Goal: Information Seeking & Learning: Learn about a topic

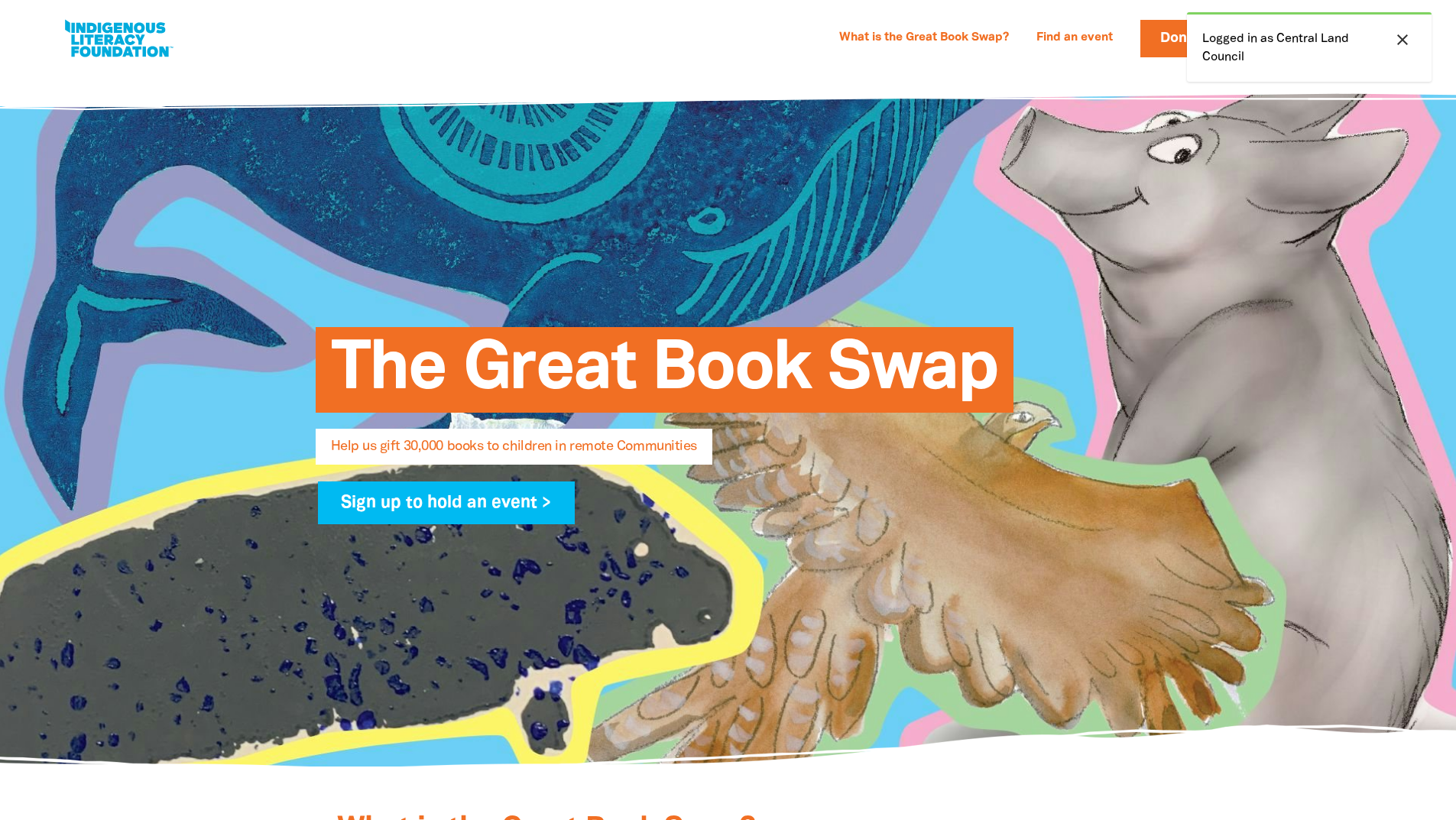
select select "AU"
click at [965, 40] on link "What is the Great Book Swap?" at bounding box center [923, 38] width 188 height 24
click at [122, 30] on link at bounding box center [118, 39] width 115 height 47
click at [125, 33] on link at bounding box center [118, 39] width 115 height 47
click at [136, 38] on link at bounding box center [118, 39] width 115 height 47
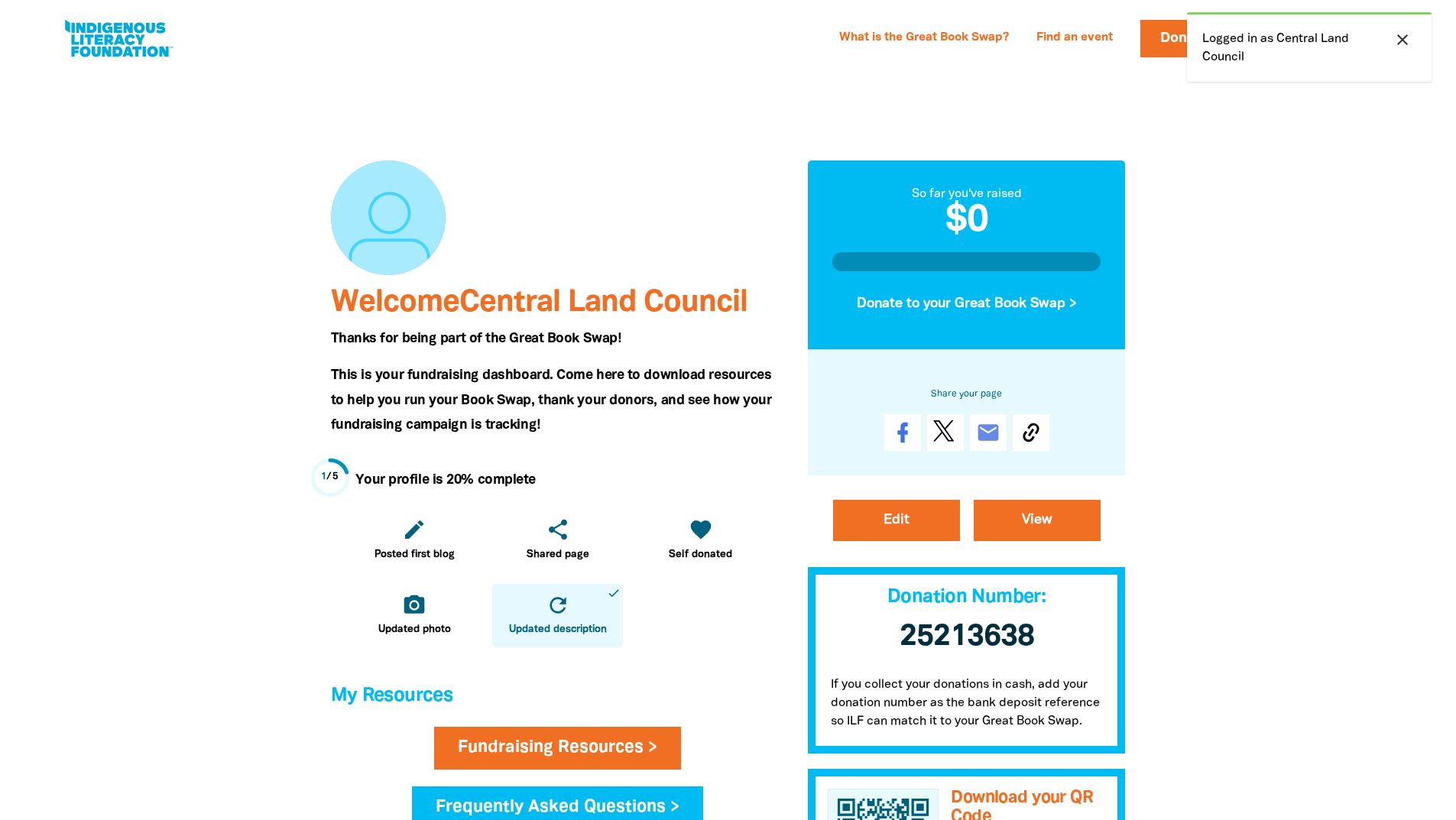
scroll to position [459, 0]
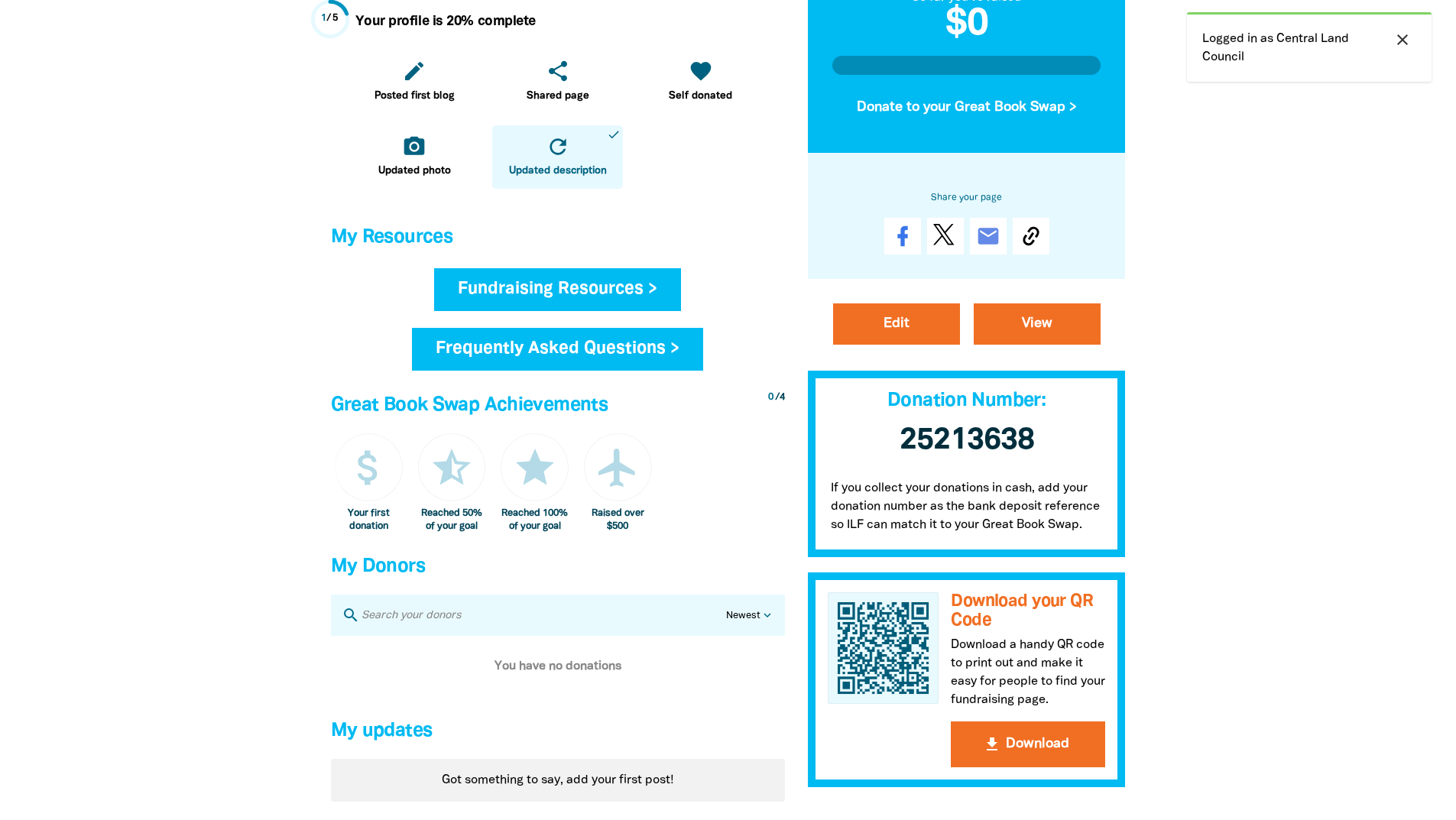
click at [615, 295] on link "Fundraising Resources >" at bounding box center [558, 289] width 247 height 43
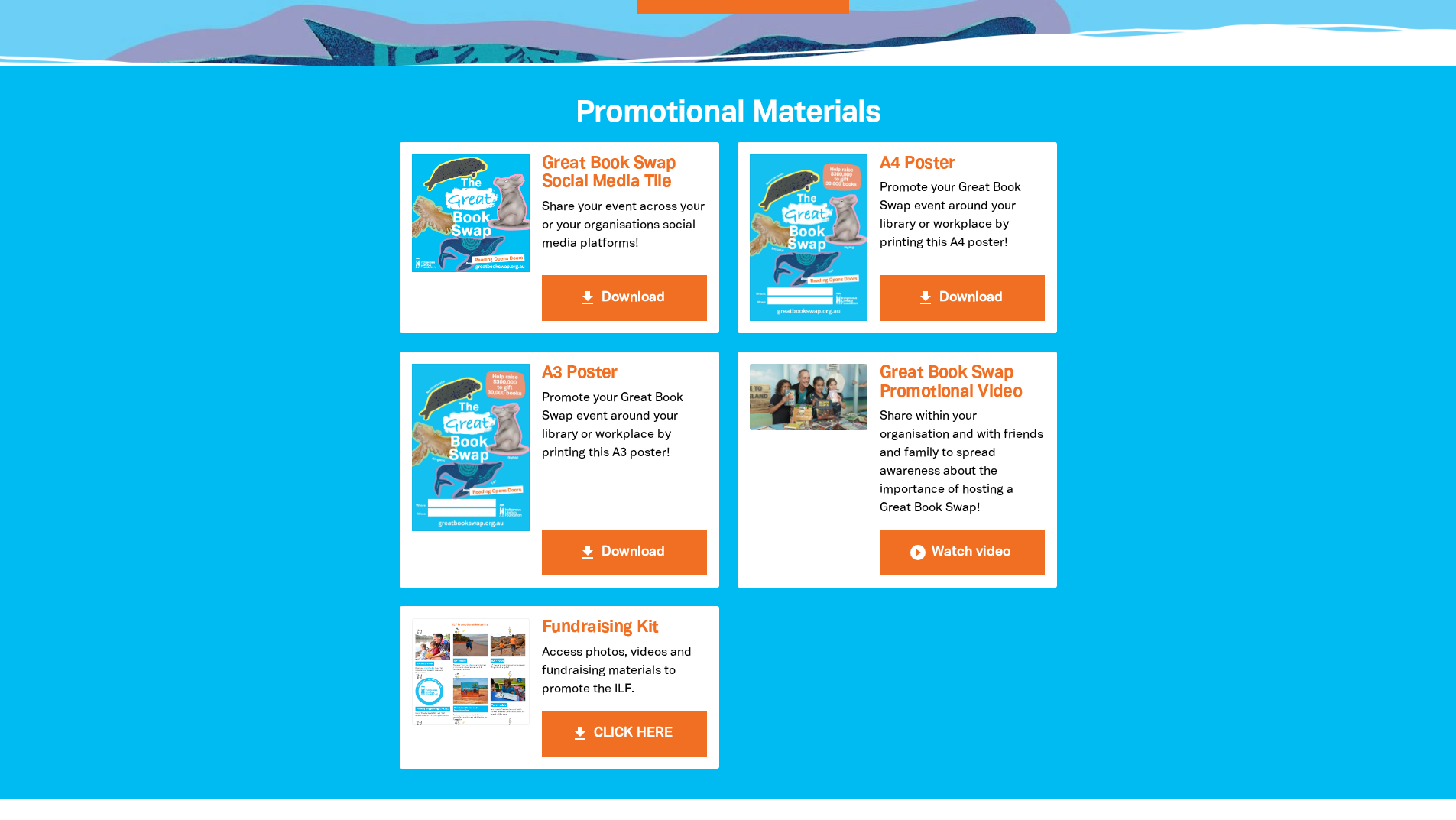
scroll to position [535, 0]
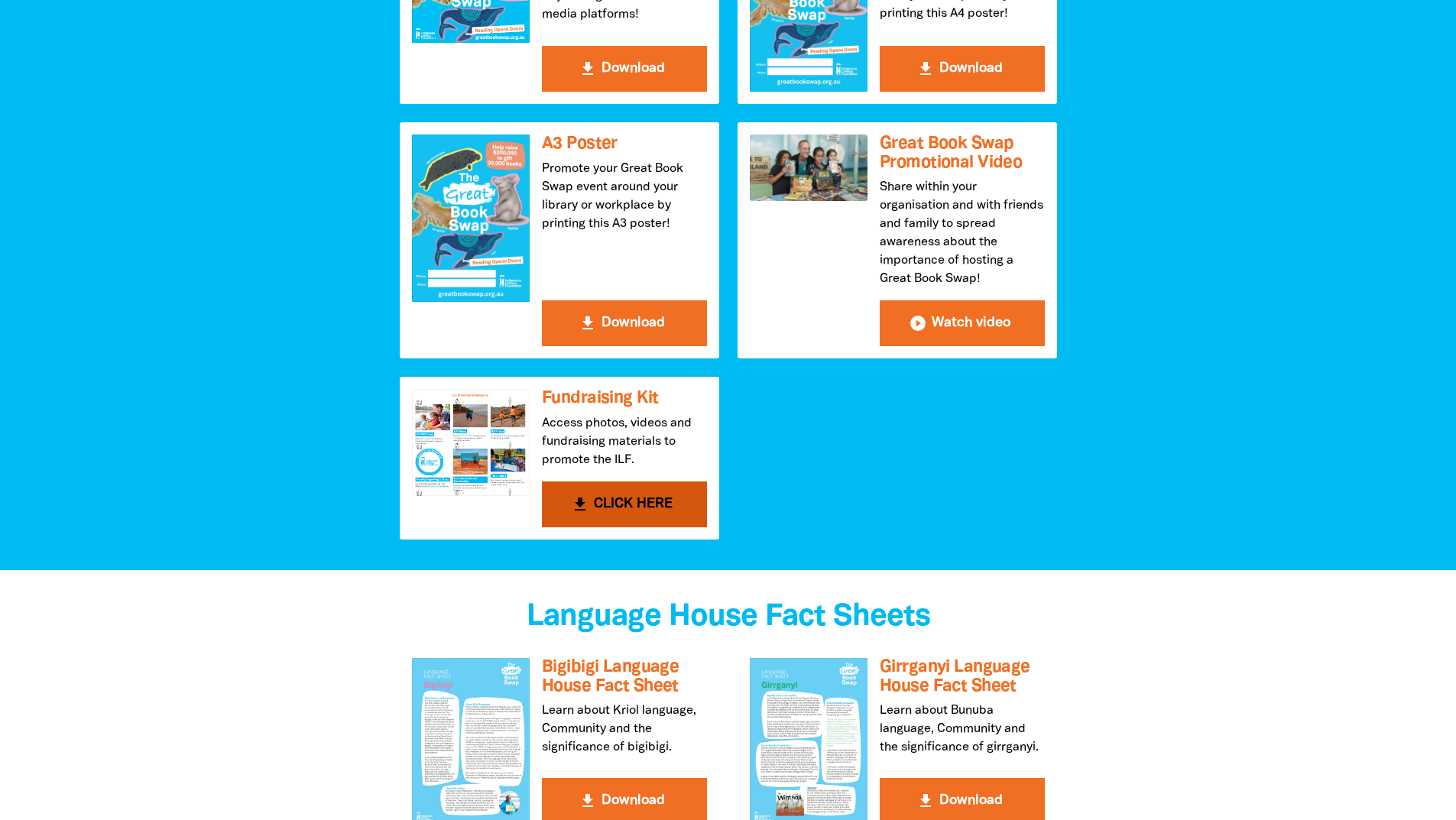
click at [466, 486] on div at bounding box center [470, 442] width 117 height 107
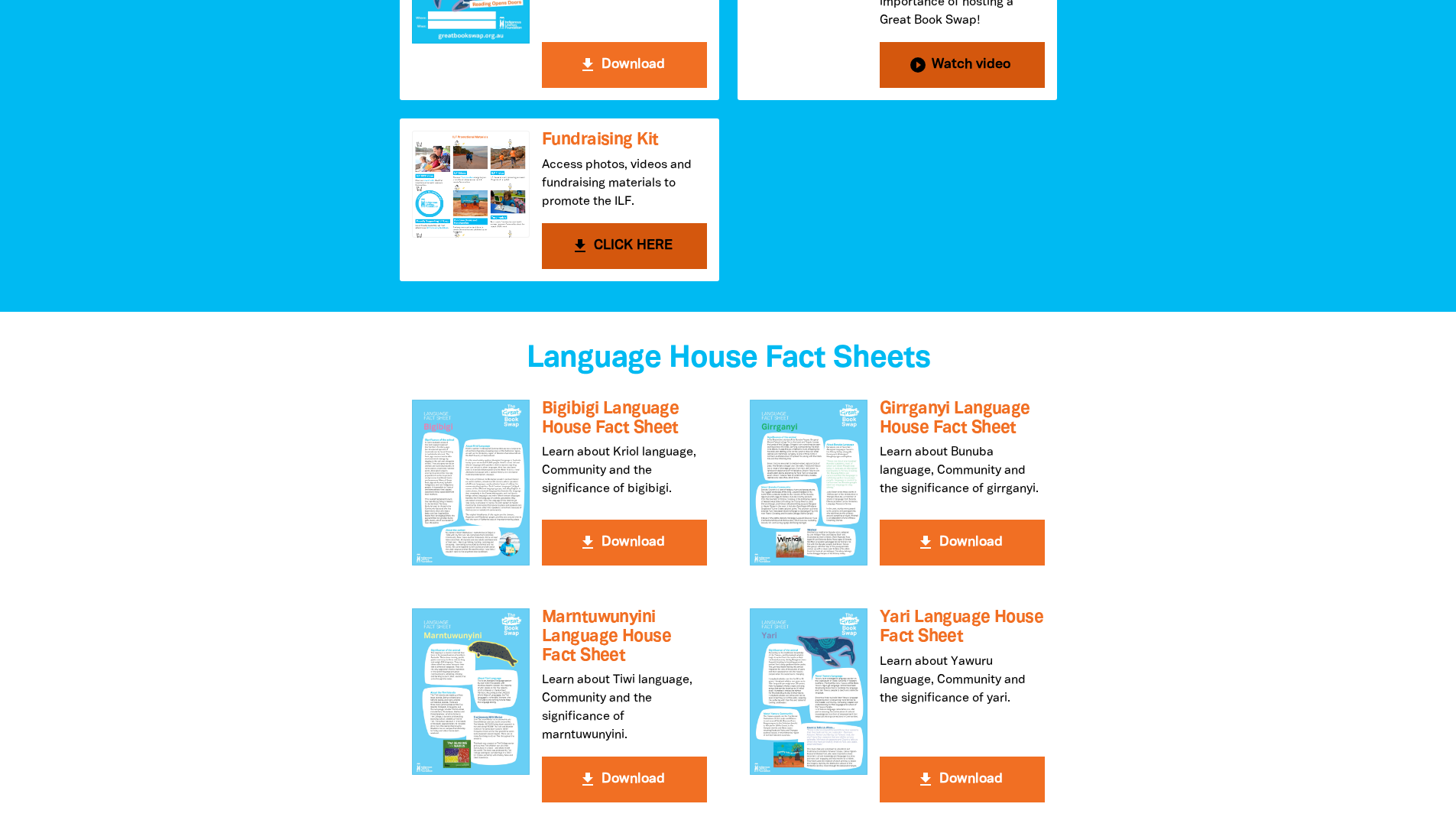
scroll to position [917, 0]
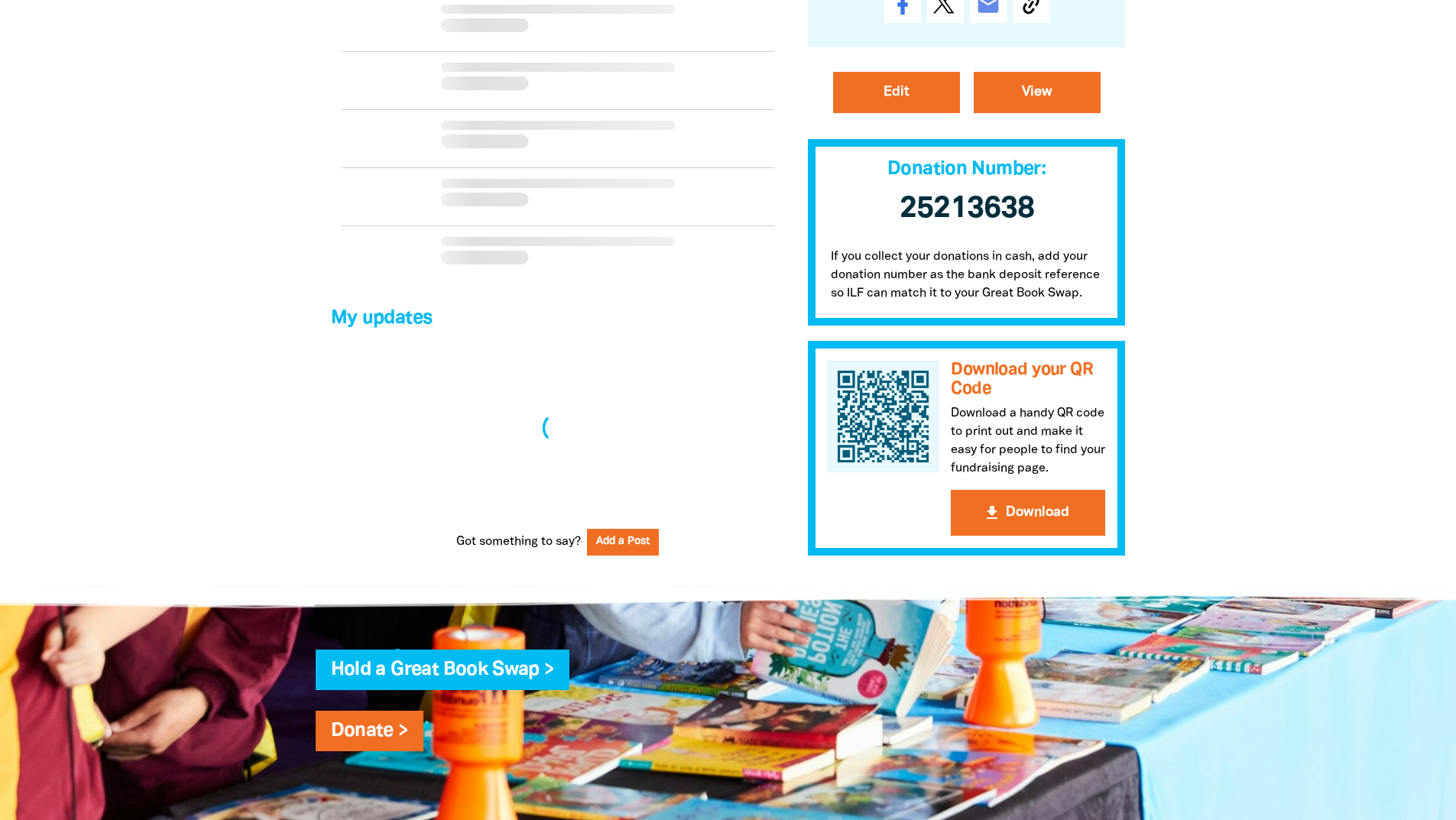
scroll to position [459, 0]
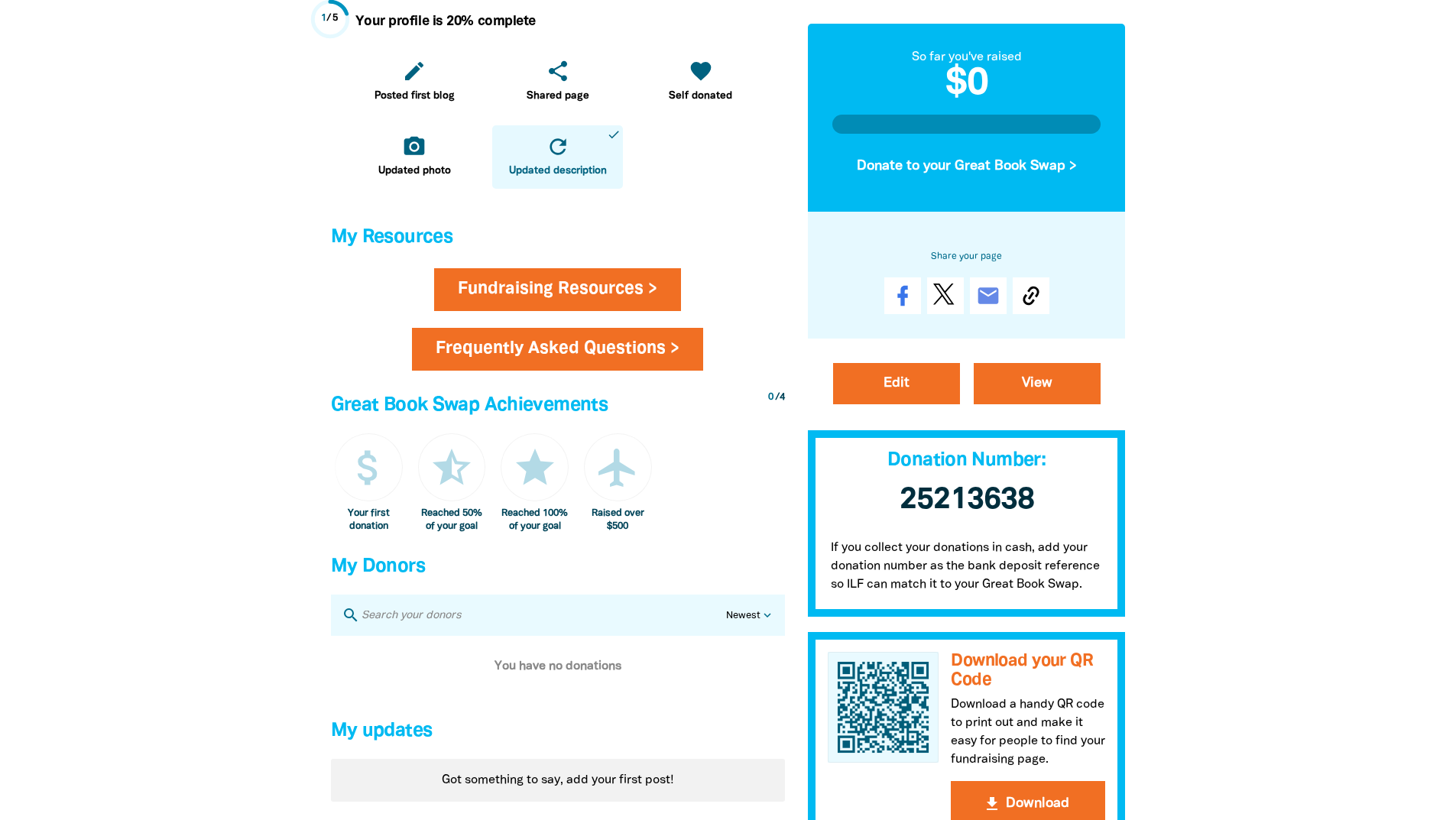
click at [536, 368] on link "Frequently Asked Questions >" at bounding box center [557, 348] width 291 height 43
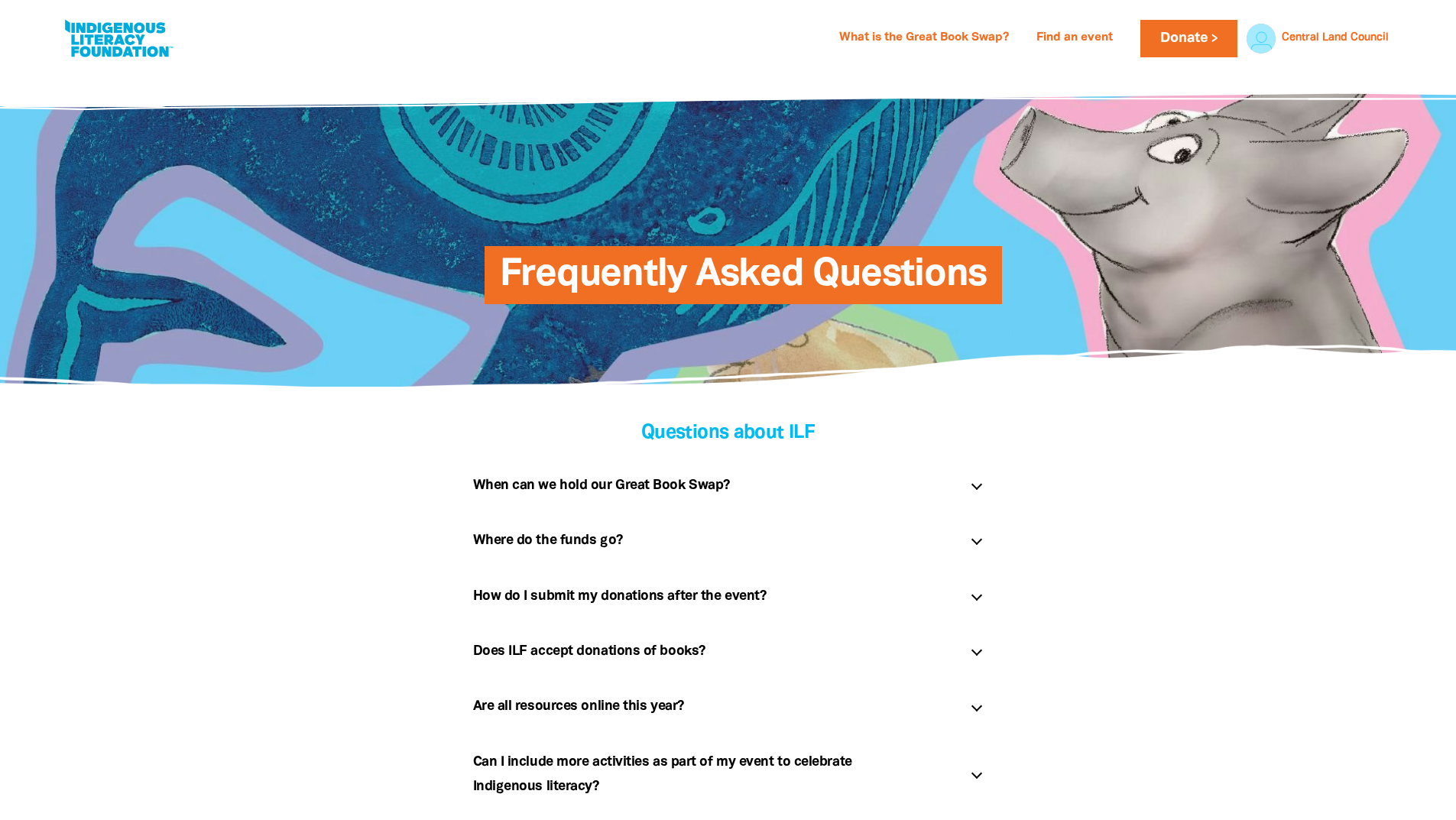
scroll to position [229, 0]
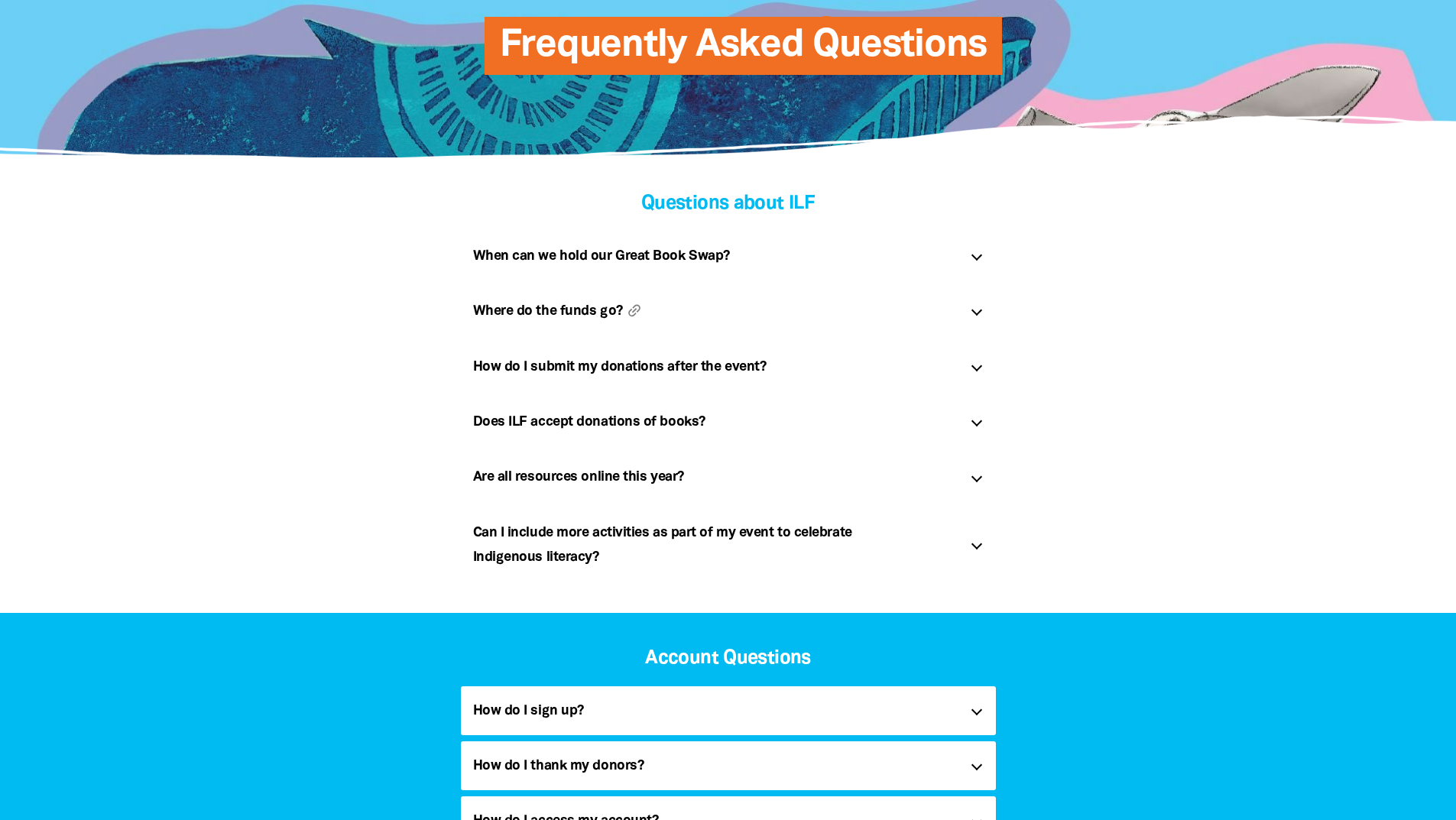
click at [562, 301] on h5 "Where do the funds go? link" at bounding box center [716, 311] width 486 height 24
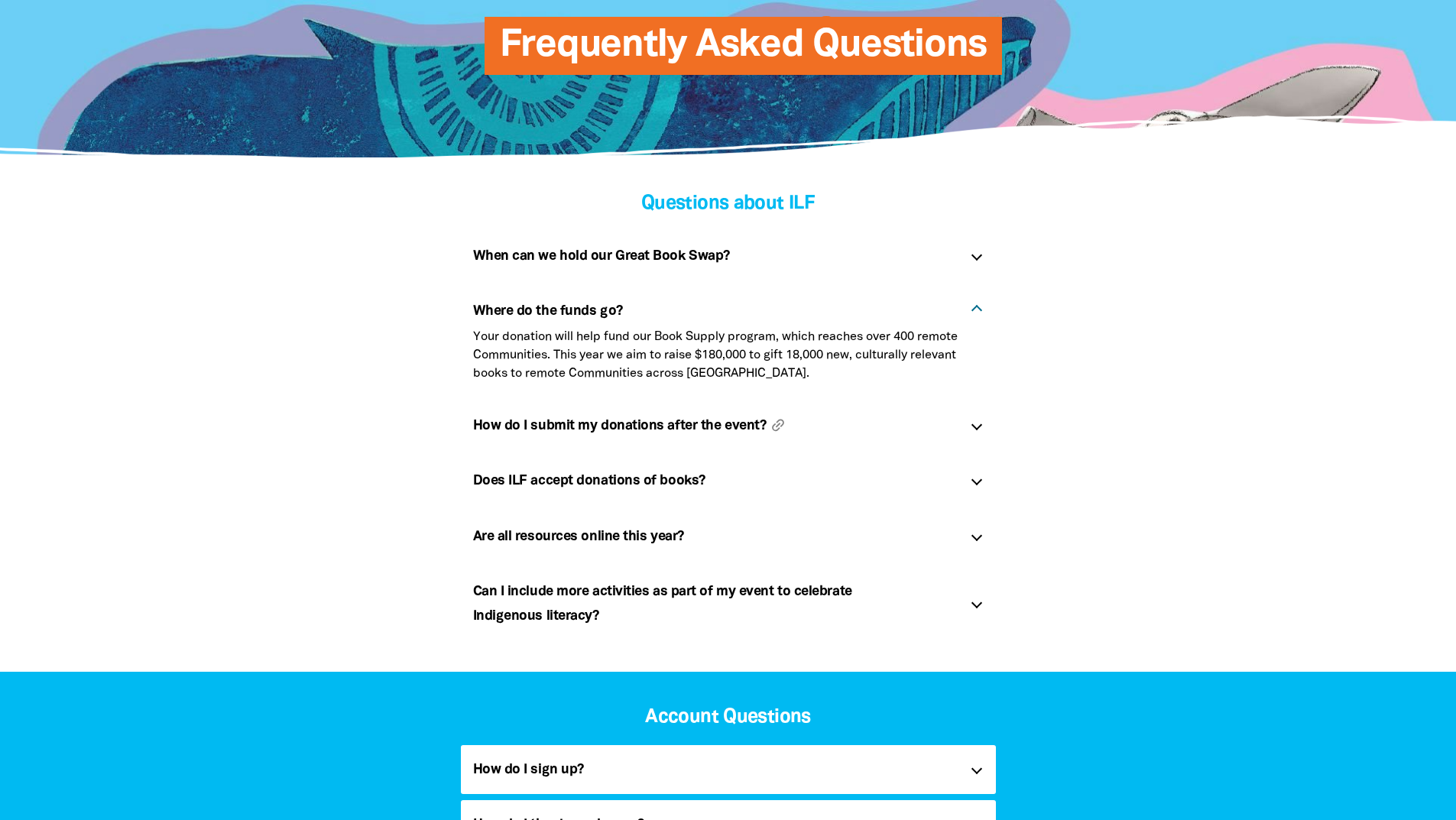
click at [586, 432] on h5 "How do I submit my donations after the event? link" at bounding box center [716, 426] width 486 height 24
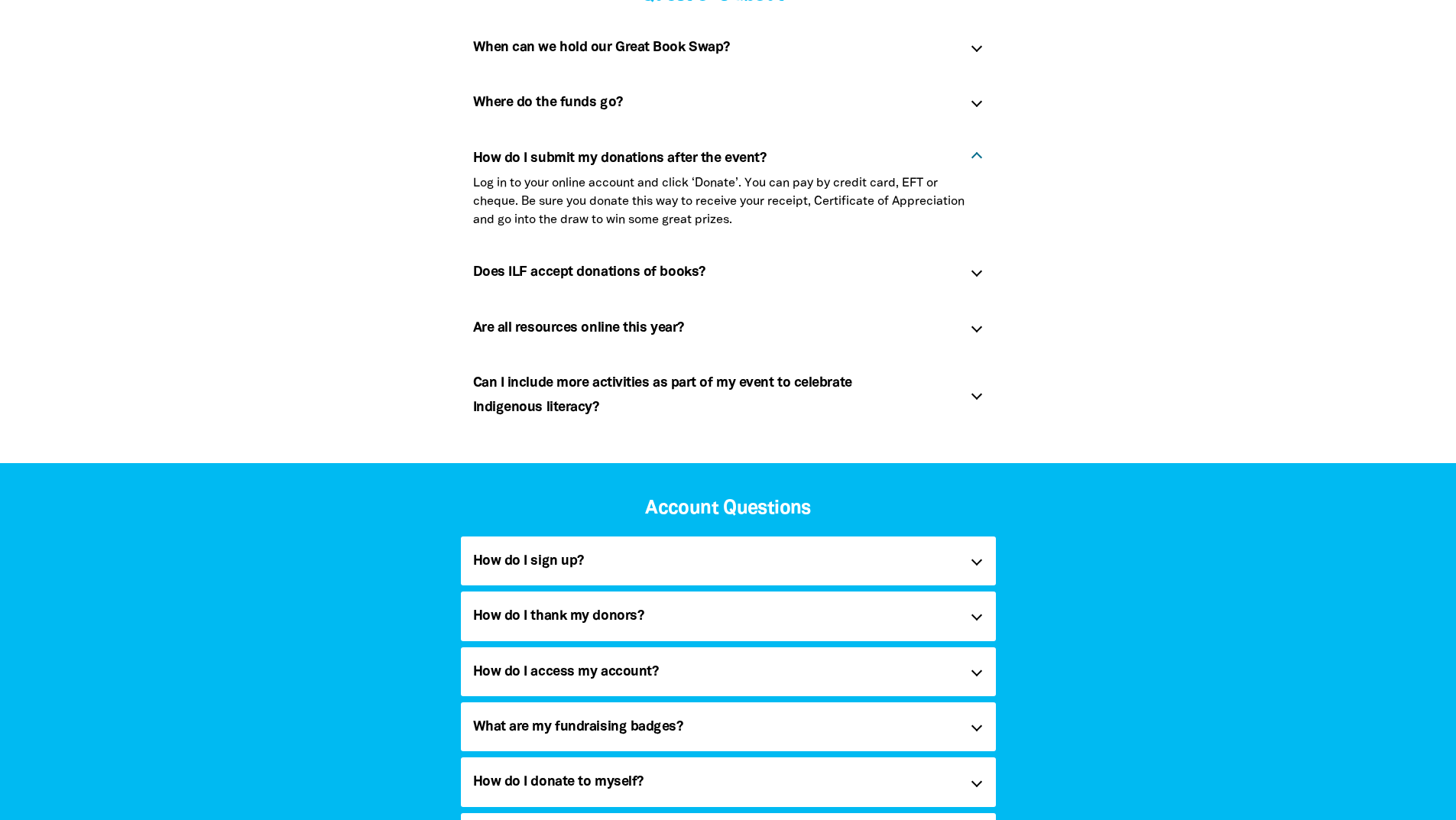
scroll to position [459, 0]
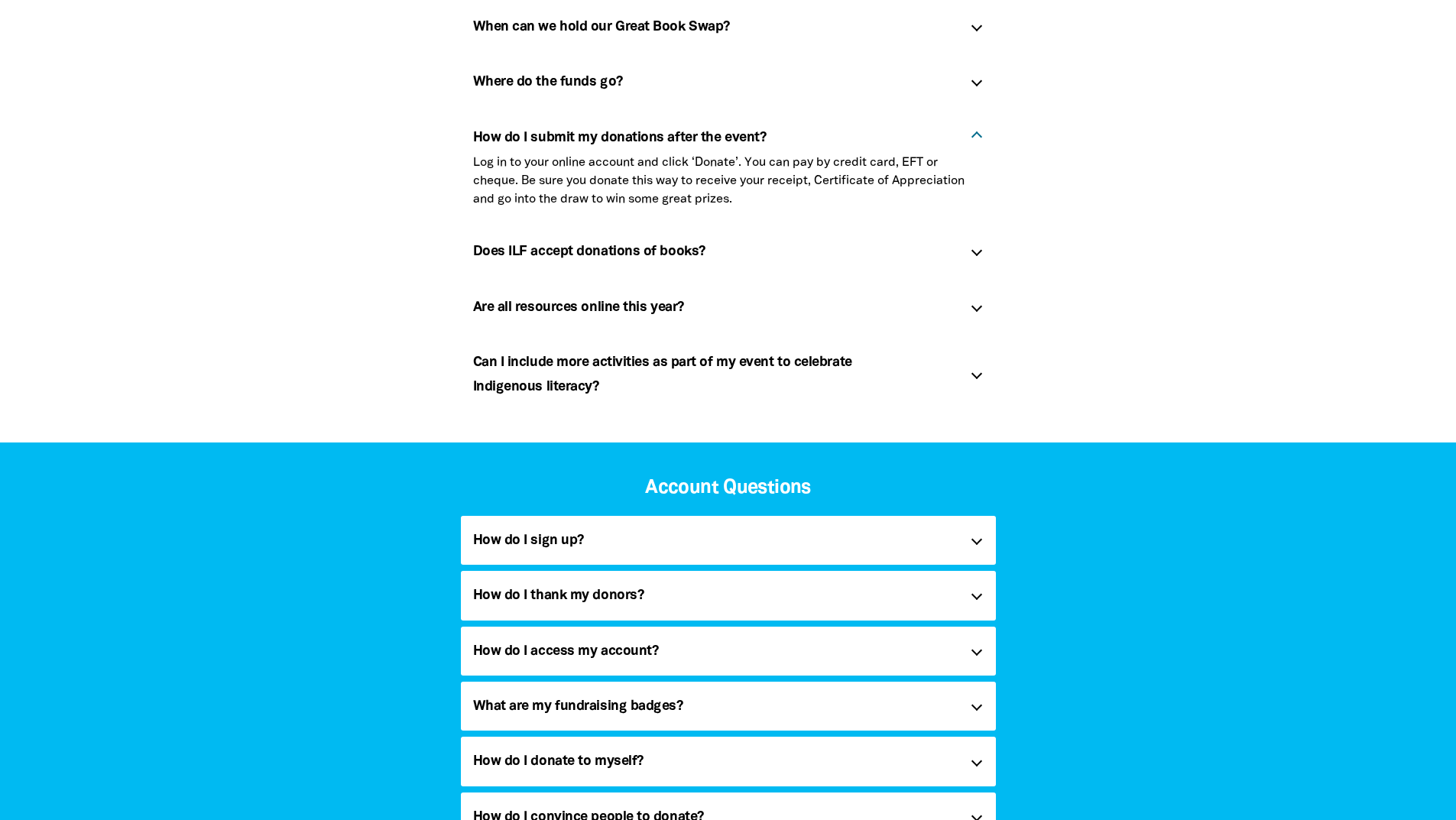
click at [983, 252] on div "Does ILF accept donations of books? link" at bounding box center [728, 251] width 535 height 49
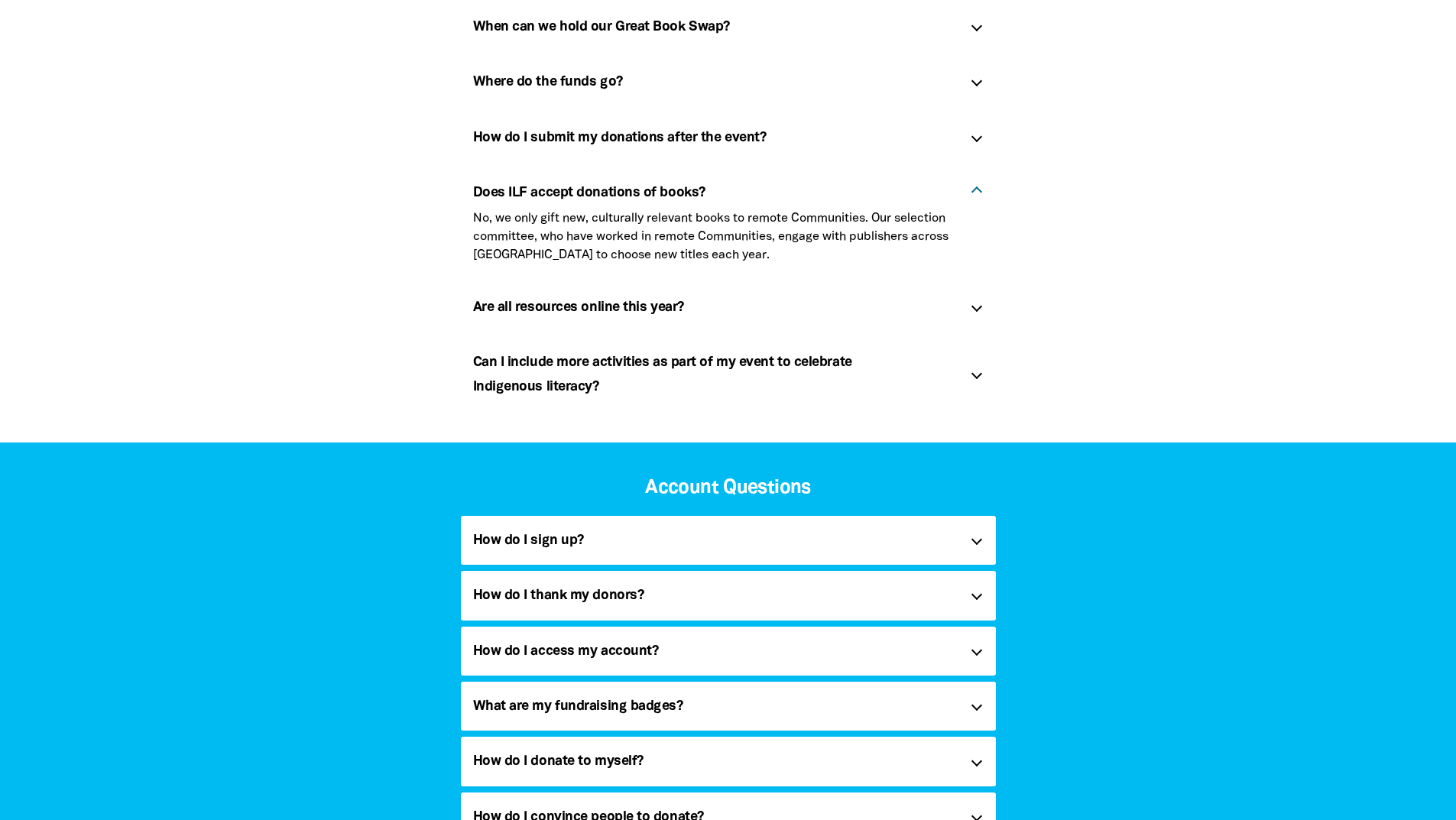
click at [983, 252] on p "No, we only gift new, culturally relevant books to remote Communities. Our sele…" at bounding box center [729, 236] width 511 height 55
click at [978, 317] on div "Are all resources online this year? link" at bounding box center [728, 307] width 535 height 49
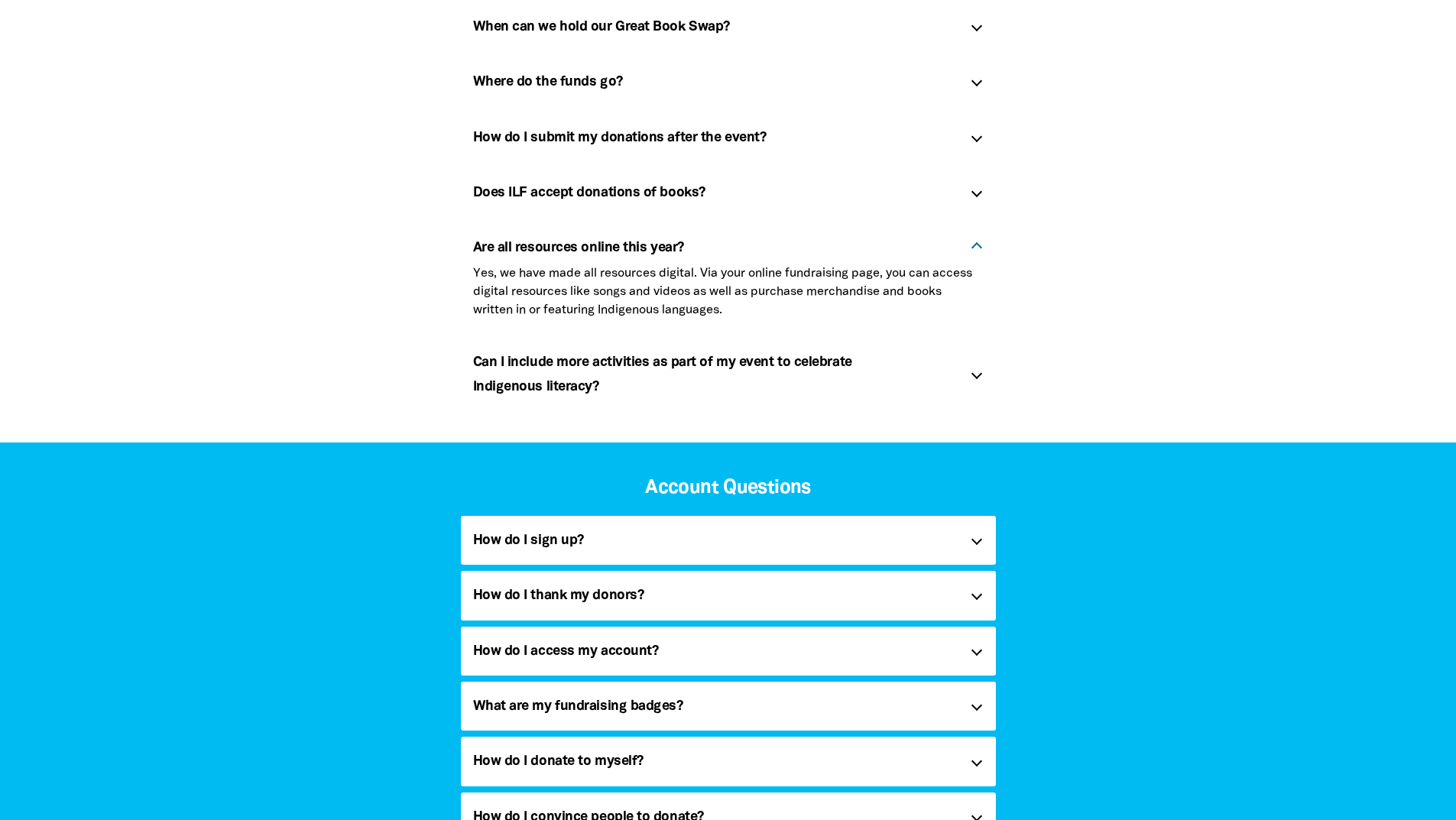
click at [978, 317] on p "Yes, we have made all resources digital. Via your online fundraising page, you …" at bounding box center [729, 291] width 511 height 55
click at [976, 247] on div at bounding box center [976, 247] width 10 height 10
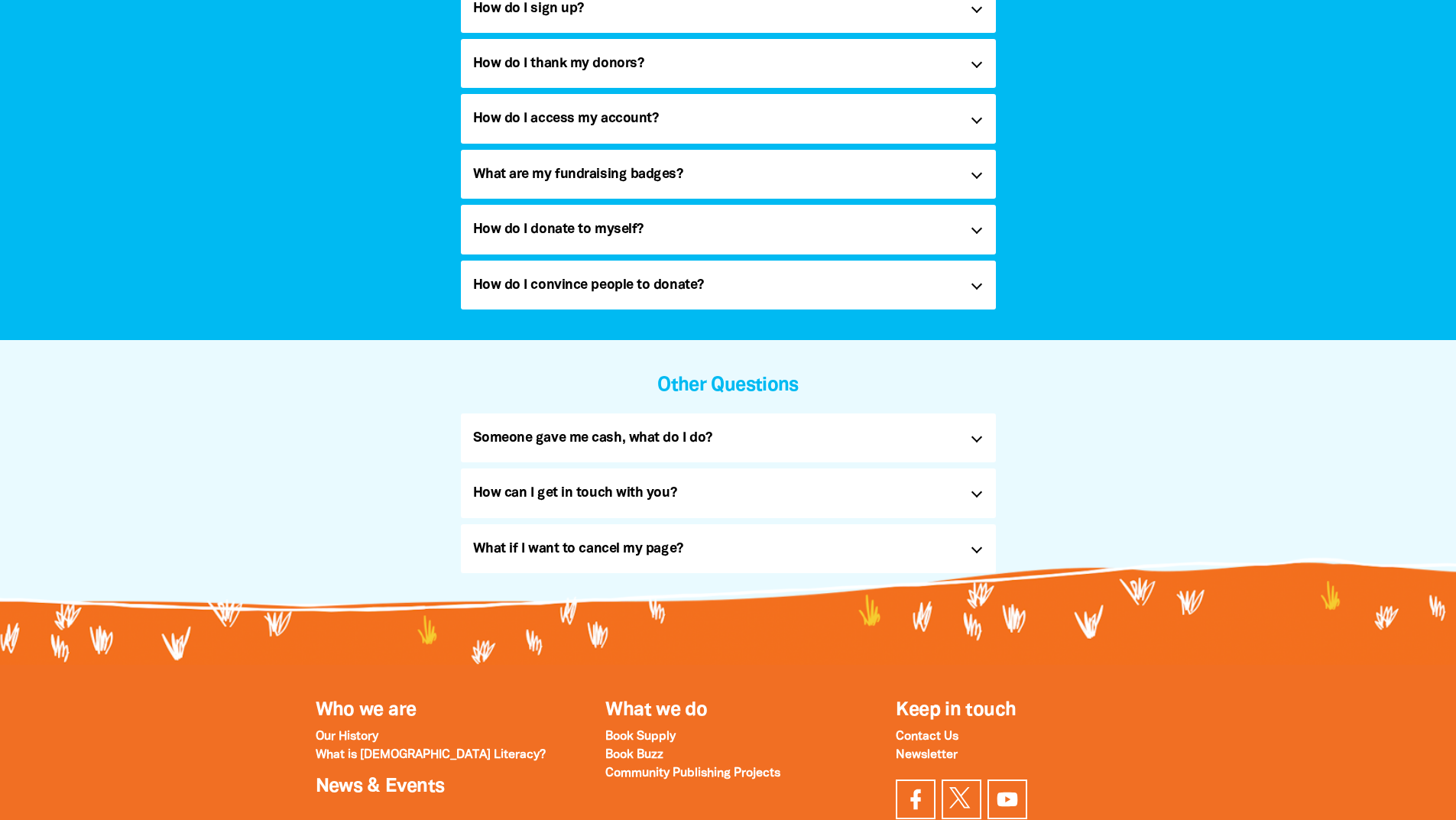
scroll to position [1070, 0]
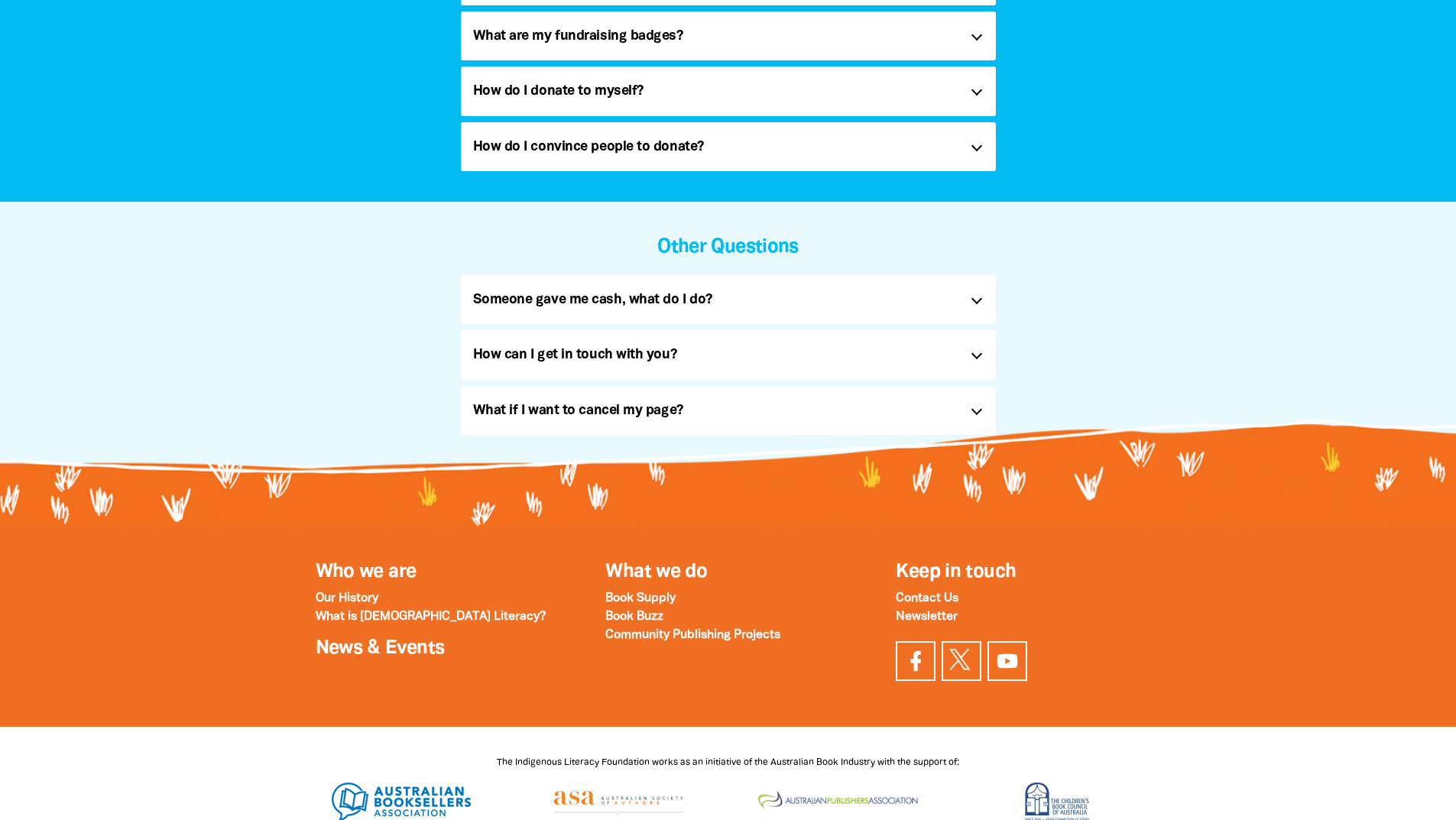
click at [978, 84] on div "How do I donate to myself? link" at bounding box center [728, 91] width 535 height 49
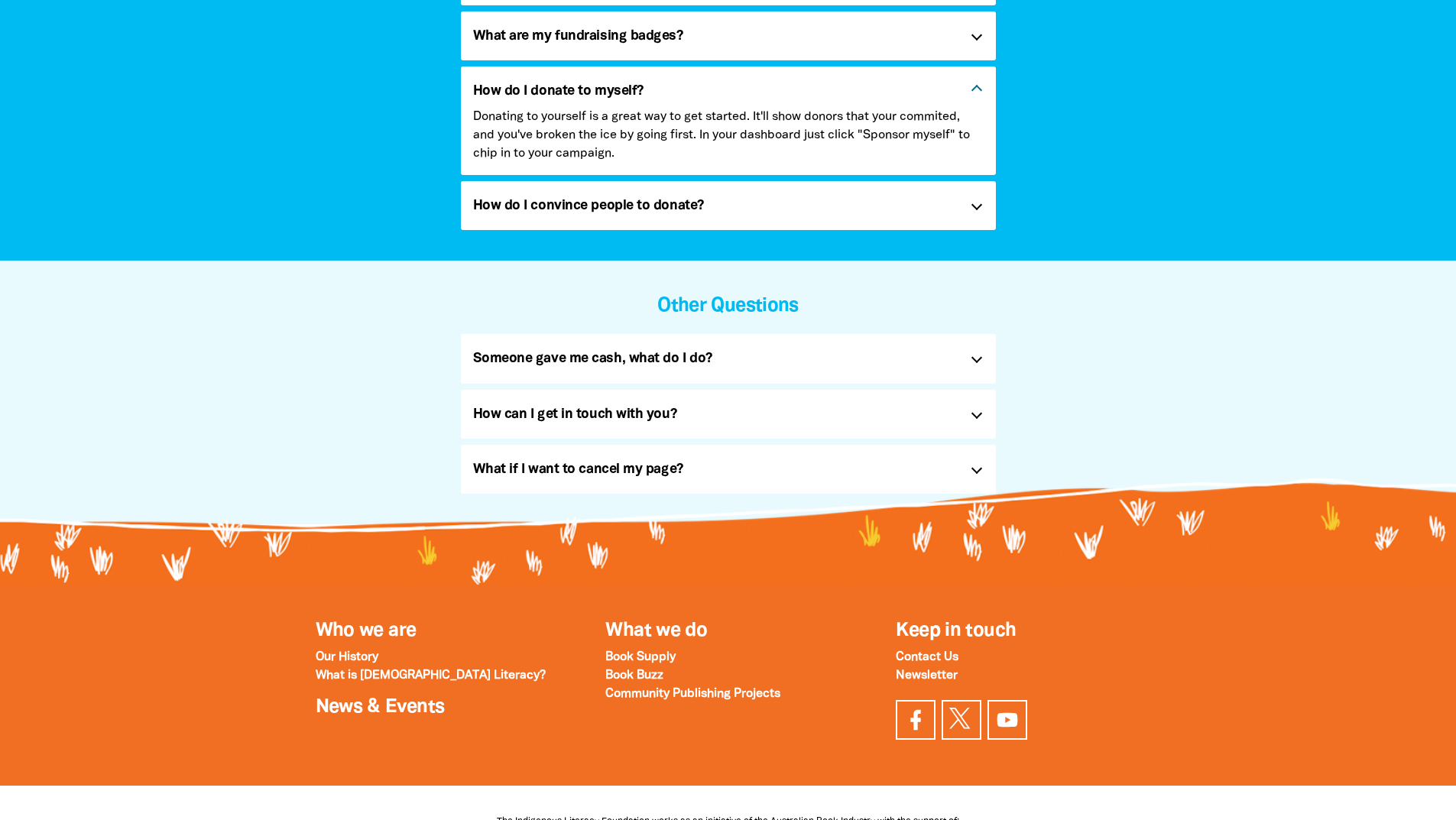
click at [978, 84] on div "How do I donate to myself? link" at bounding box center [728, 88] width 535 height 42
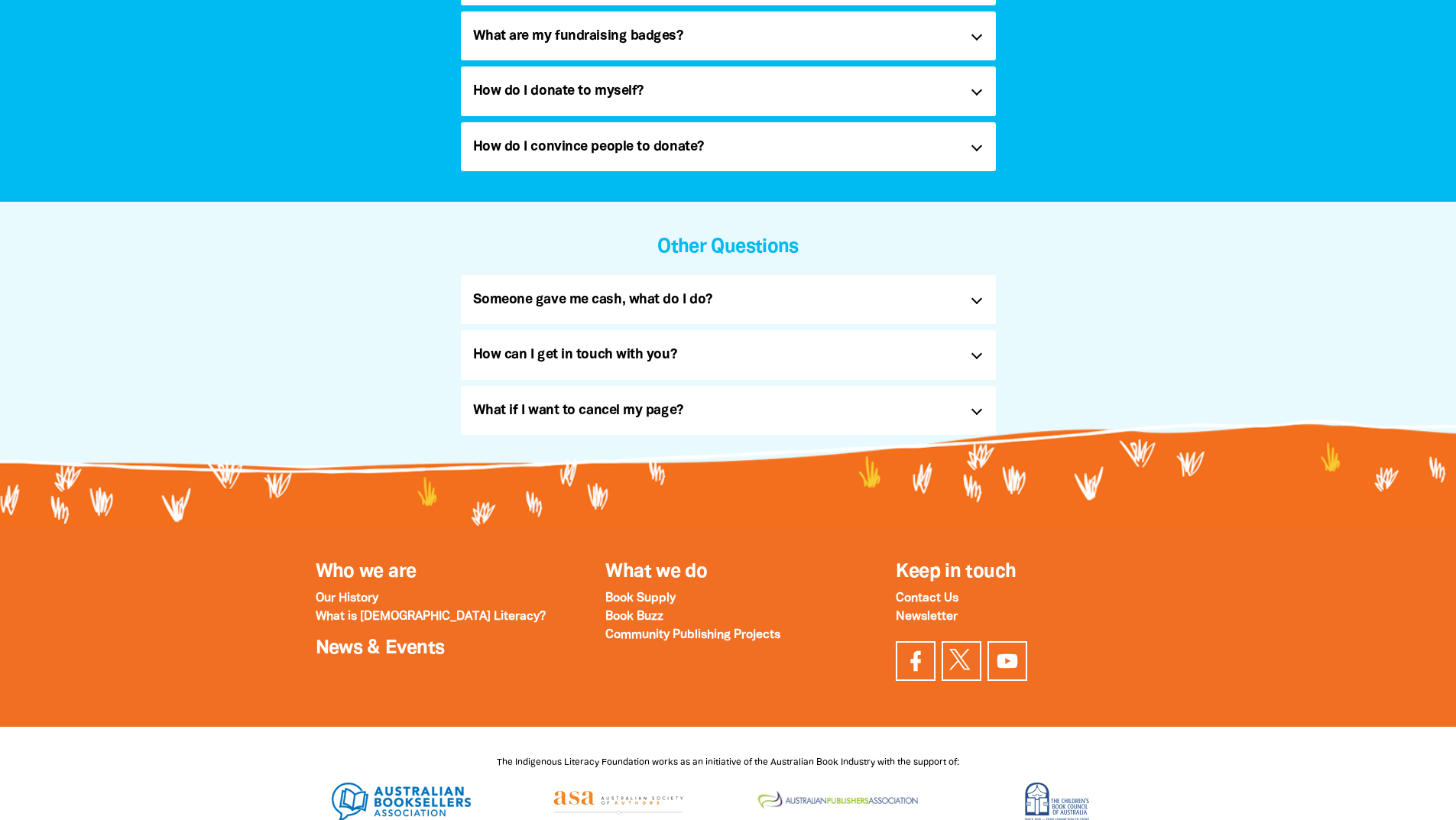
click at [974, 303] on div "Someone gave me cash, what do I do? link" at bounding box center [728, 300] width 535 height 49
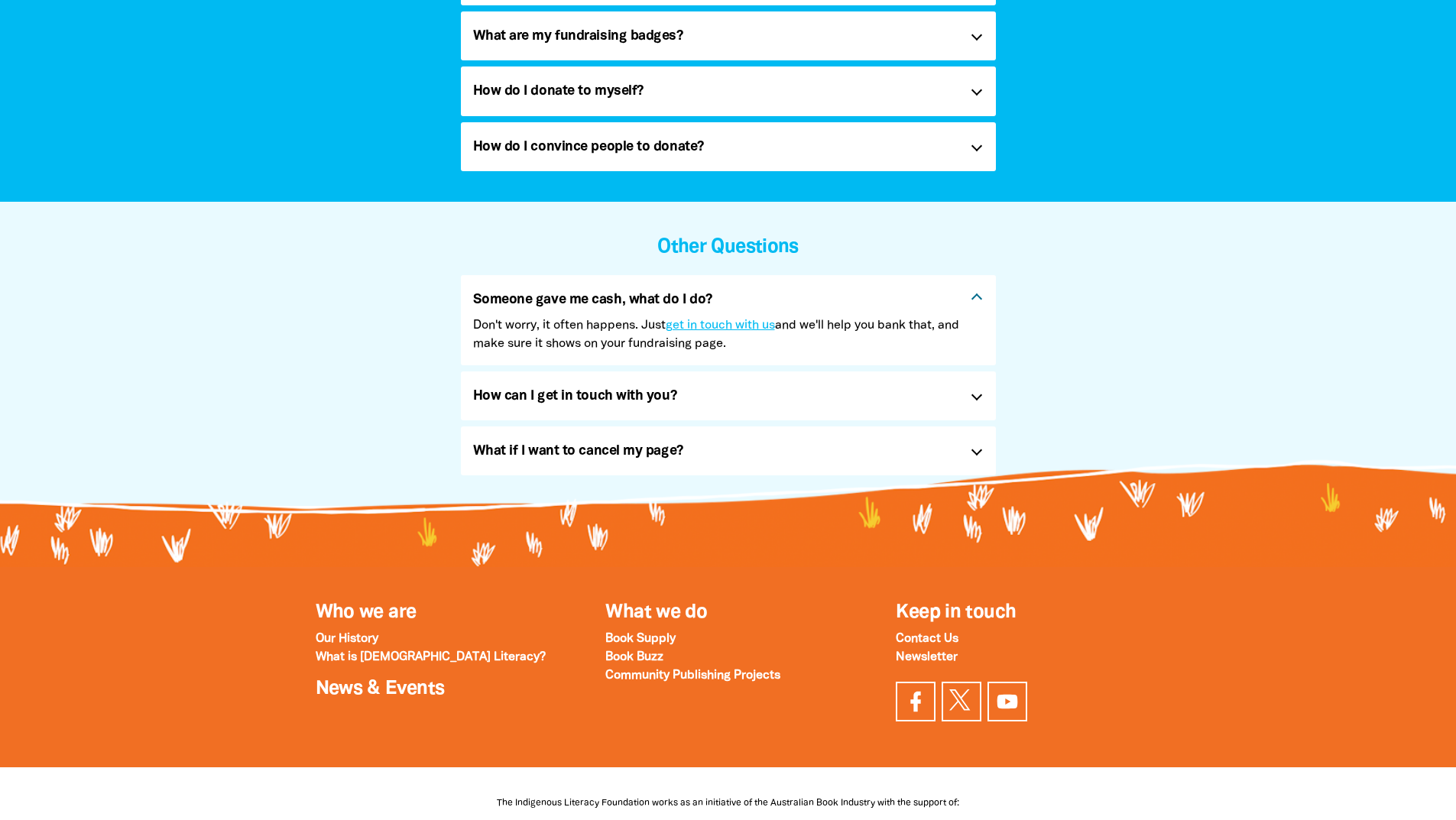
click at [977, 301] on div at bounding box center [976, 299] width 10 height 10
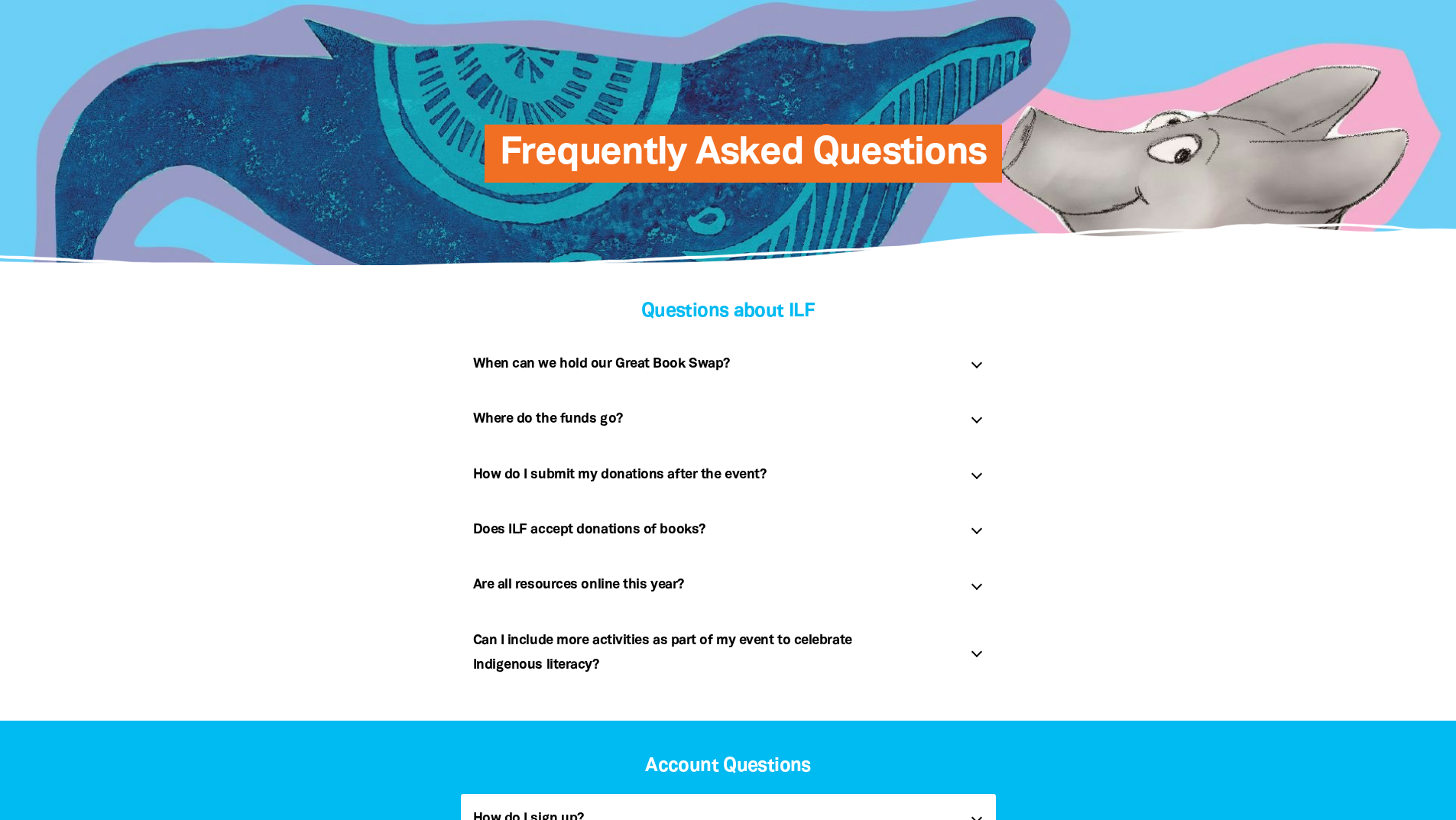
scroll to position [0, 0]
